Goal: Transaction & Acquisition: Purchase product/service

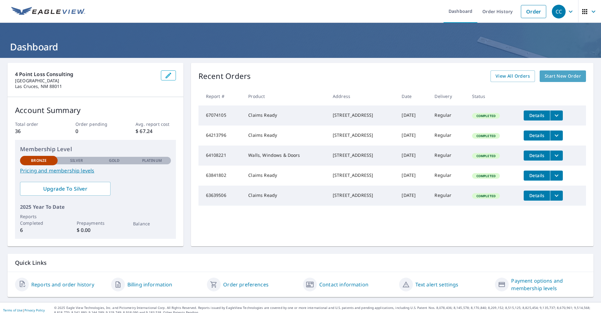
click at [546, 75] on span "Start New Order" at bounding box center [562, 76] width 36 height 8
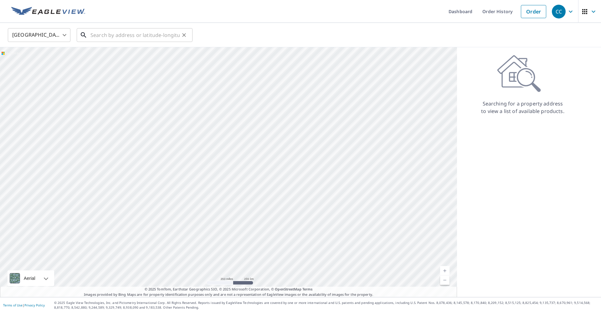
click at [134, 35] on input "text" at bounding box center [134, 35] width 89 height 18
click at [534, 10] on link "Order" at bounding box center [533, 11] width 25 height 13
click at [532, 13] on link "Order" at bounding box center [533, 11] width 25 height 13
click at [122, 34] on input "text" at bounding box center [134, 35] width 89 height 18
paste input "[STREET_ADDRESS]"
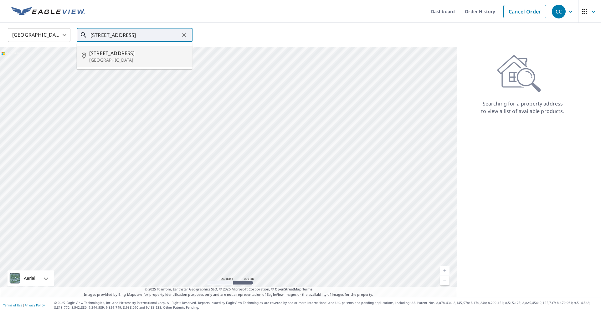
click at [121, 52] on span "[STREET_ADDRESS]" at bounding box center [138, 53] width 98 height 8
type input "[STREET_ADDRESS]"
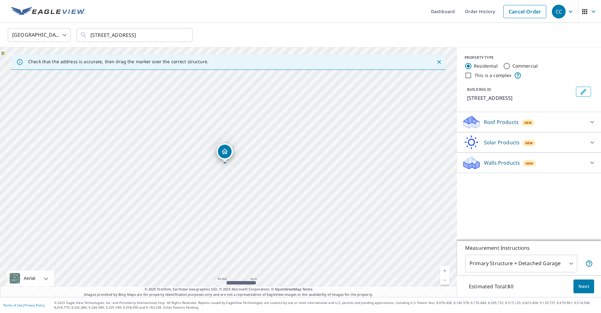
drag, startPoint x: 230, startPoint y: 170, endPoint x: 225, endPoint y: 160, distance: 11.2
click at [591, 123] on icon at bounding box center [592, 122] width 8 height 8
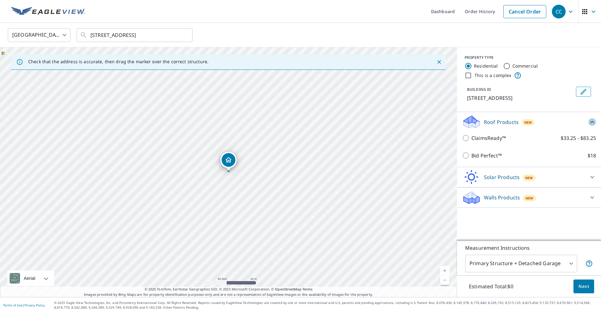
click at [591, 123] on icon at bounding box center [592, 122] width 8 height 8
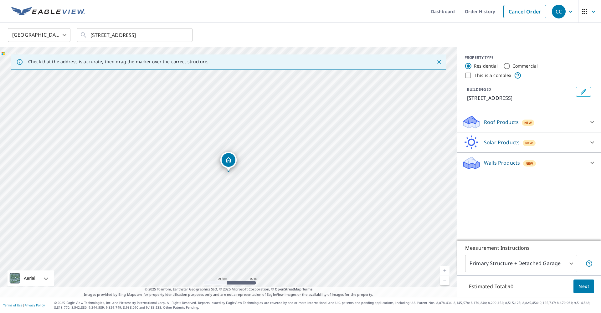
click at [594, 162] on icon at bounding box center [592, 163] width 8 height 8
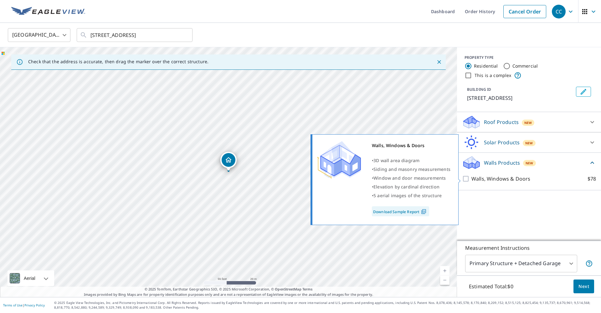
click at [466, 178] on input "Walls, Windows & Doors $78" at bounding box center [466, 179] width 9 height 8
checkbox input "true"
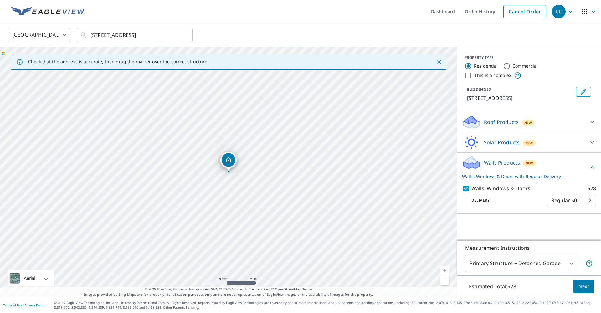
click at [593, 120] on icon at bounding box center [592, 122] width 8 height 8
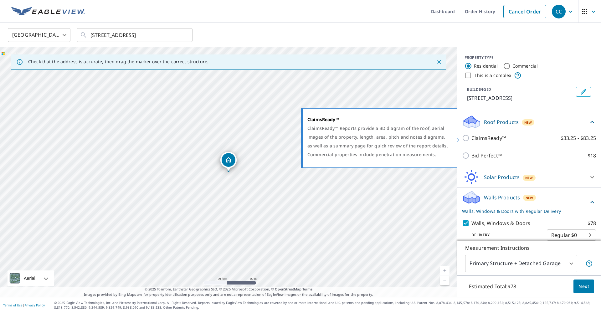
click at [469, 136] on input "ClaimsReady™ $33.25 - $83.25" at bounding box center [466, 138] width 9 height 8
checkbox input "true"
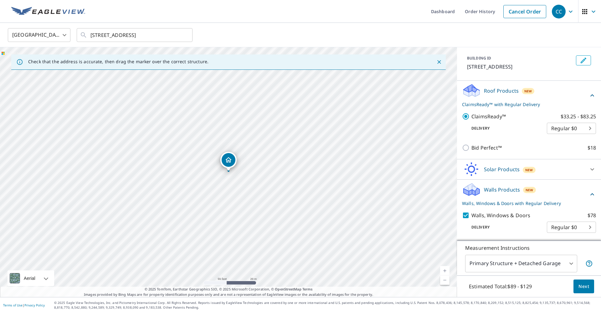
scroll to position [31, 0]
click at [590, 126] on body "CC CC Dashboard Order History Cancel Order CC [GEOGRAPHIC_DATA] US ​ [STREET_AD…" at bounding box center [300, 156] width 601 height 313
click at [579, 150] on ul "Regular $0 Express $31.75 3 Hour $42.25" at bounding box center [571, 139] width 49 height 39
click at [565, 152] on ul "Regular $0 Express $31.75 3 Hour $42.25" at bounding box center [571, 139] width 49 height 39
click at [574, 128] on ul "Regular $0 Express $31.75 3 Hour $42.25" at bounding box center [571, 139] width 49 height 39
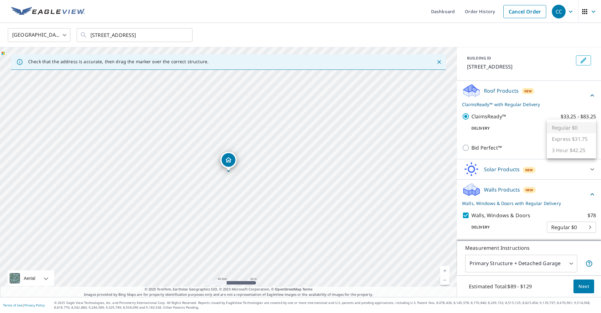
click at [590, 231] on div at bounding box center [300, 156] width 601 height 313
click at [590, 228] on body "CC CC Dashboard Order History Cancel Order CC [GEOGRAPHIC_DATA] US ​ [STREET_AD…" at bounding box center [300, 156] width 601 height 313
click at [590, 227] on ul "Regular $0" at bounding box center [571, 226] width 49 height 16
click at [532, 229] on div at bounding box center [300, 156] width 601 height 313
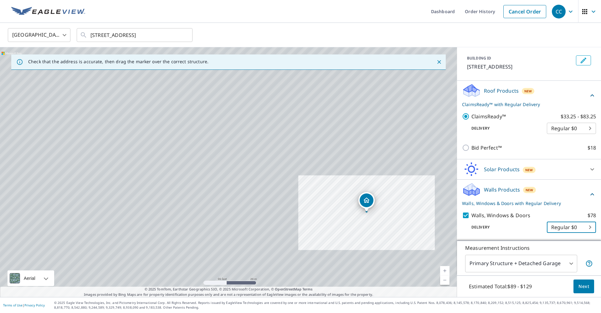
scroll to position [0, 0]
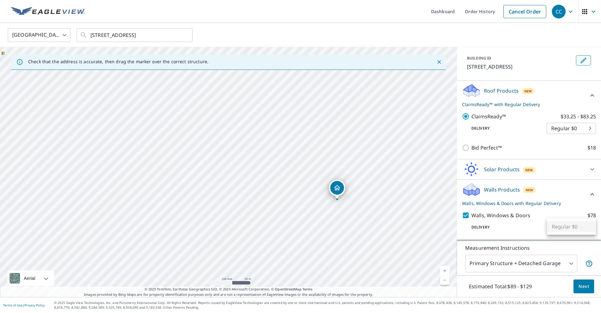
click at [593, 228] on body "CC CC Dashboard Order History Cancel Order CC [GEOGRAPHIC_DATA] US ​ [STREET_AD…" at bounding box center [300, 156] width 601 height 313
click at [590, 228] on ul "Regular $0" at bounding box center [571, 226] width 49 height 16
click at [529, 239] on div at bounding box center [300, 156] width 601 height 313
click at [590, 130] on body "CC CC Dashboard Order History Cancel Order CC [GEOGRAPHIC_DATA] US ​ [STREET_AD…" at bounding box center [300, 156] width 601 height 313
click at [590, 130] on ul "Regular $0 Express $31.75 3 Hour $42.25" at bounding box center [571, 139] width 49 height 39
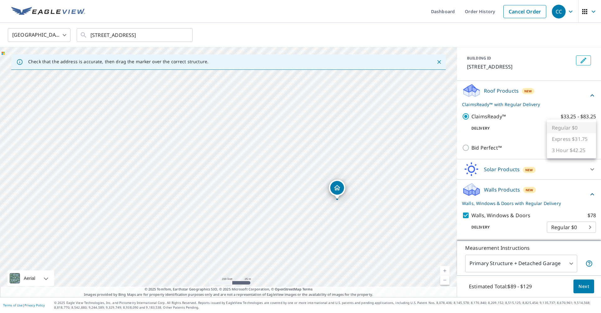
click at [525, 132] on div at bounding box center [300, 156] width 601 height 313
click at [580, 283] on span "Next" at bounding box center [583, 286] width 11 height 8
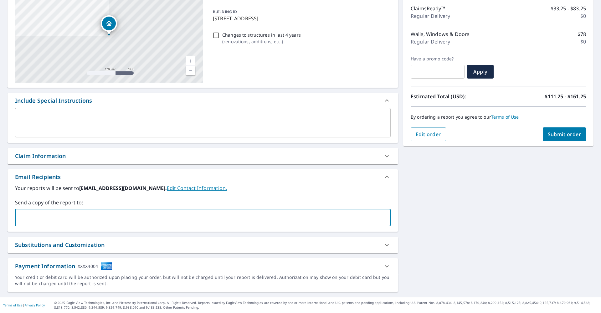
type input "[EMAIL_ADDRESS][DOMAIN_NAME]"
click at [439, 218] on div "[STREET_ADDRESS] Aerial Road A standard road map Aerial A detailed look from ab…" at bounding box center [300, 138] width 601 height 318
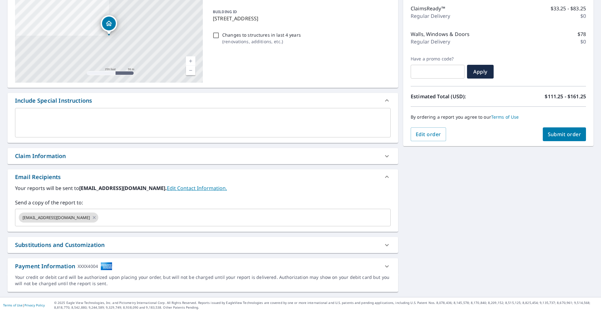
click at [242, 123] on textarea at bounding box center [202, 123] width 367 height 18
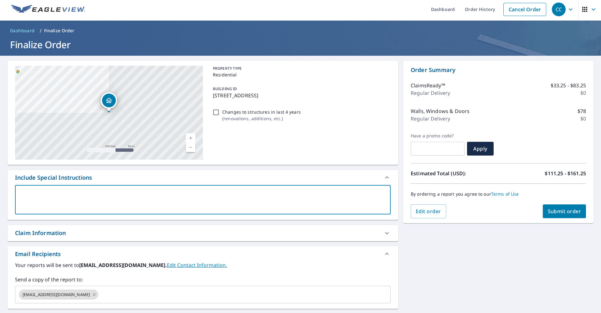
scroll to position [3, 0]
click at [564, 213] on span "Submit order" at bounding box center [563, 210] width 33 height 7
